Goal: Information Seeking & Learning: Understand process/instructions

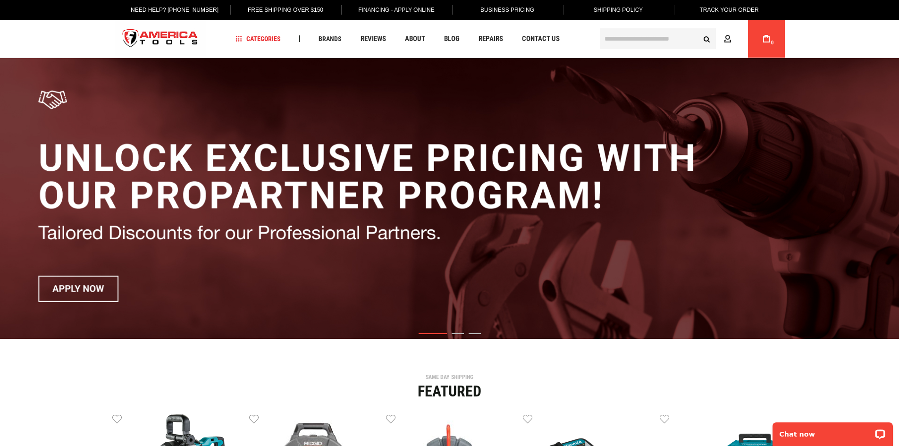
click at [716, 8] on link "Track Your Order" at bounding box center [729, 10] width 74 height 20
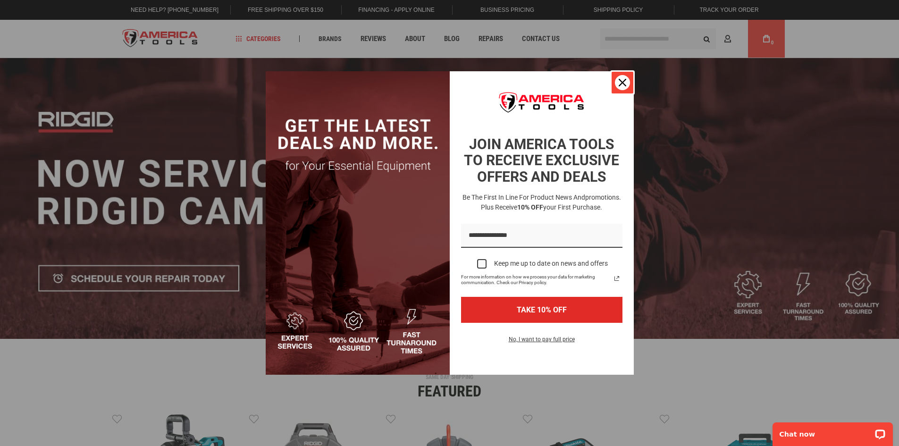
click at [622, 79] on icon "close icon" at bounding box center [623, 83] width 8 height 8
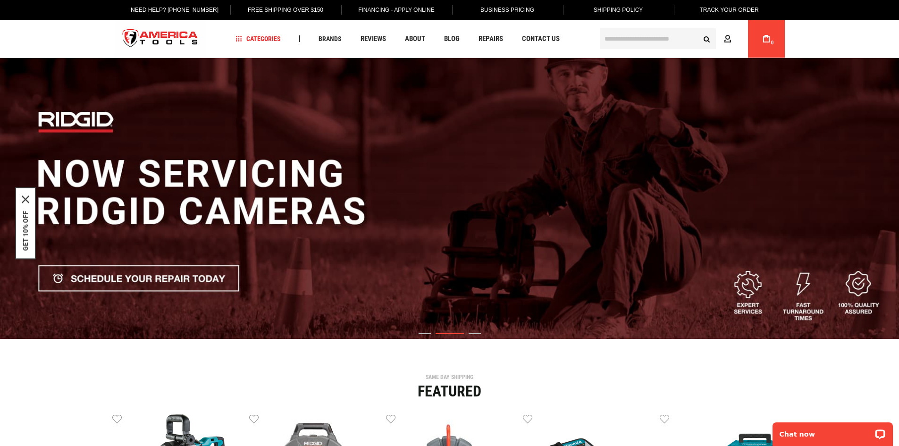
click at [612, 19] on link "Shipping Policy" at bounding box center [618, 10] width 64 height 20
click at [611, 13] on span "Shipping Policy" at bounding box center [619, 10] width 50 height 7
